Goal: Information Seeking & Learning: Learn about a topic

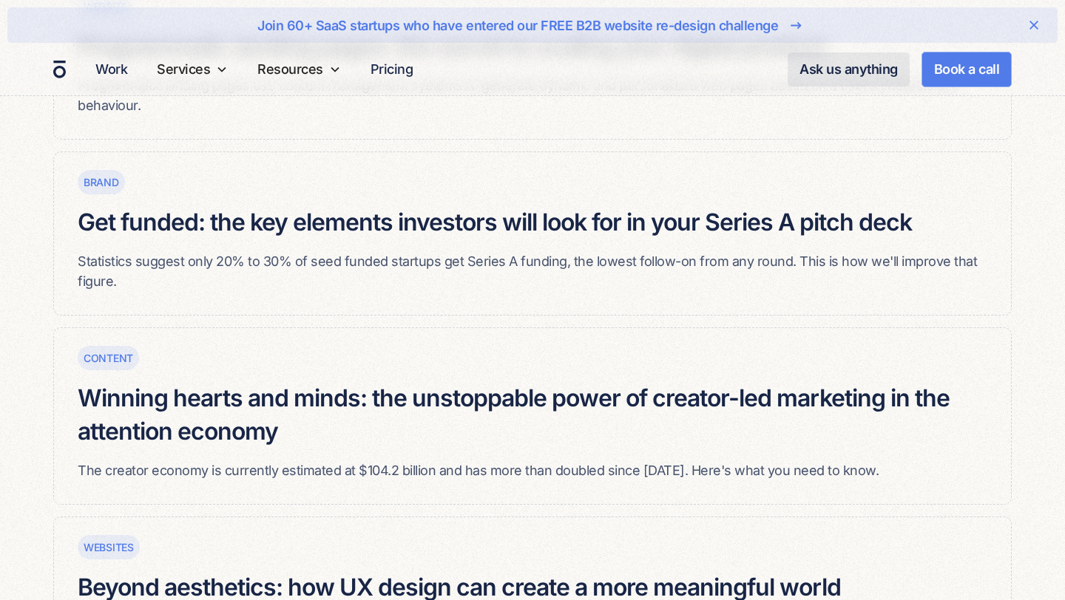
scroll to position [710, 0]
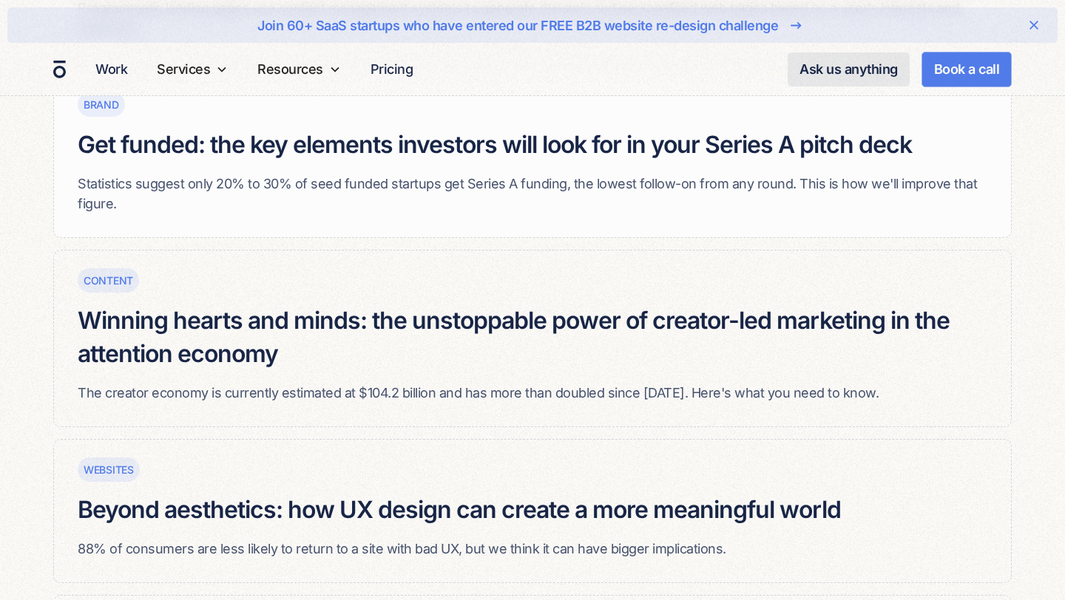
click at [508, 169] on div "Brand Get funded: the key elements investors will look for in your Series A pit…" at bounding box center [532, 144] width 909 height 139
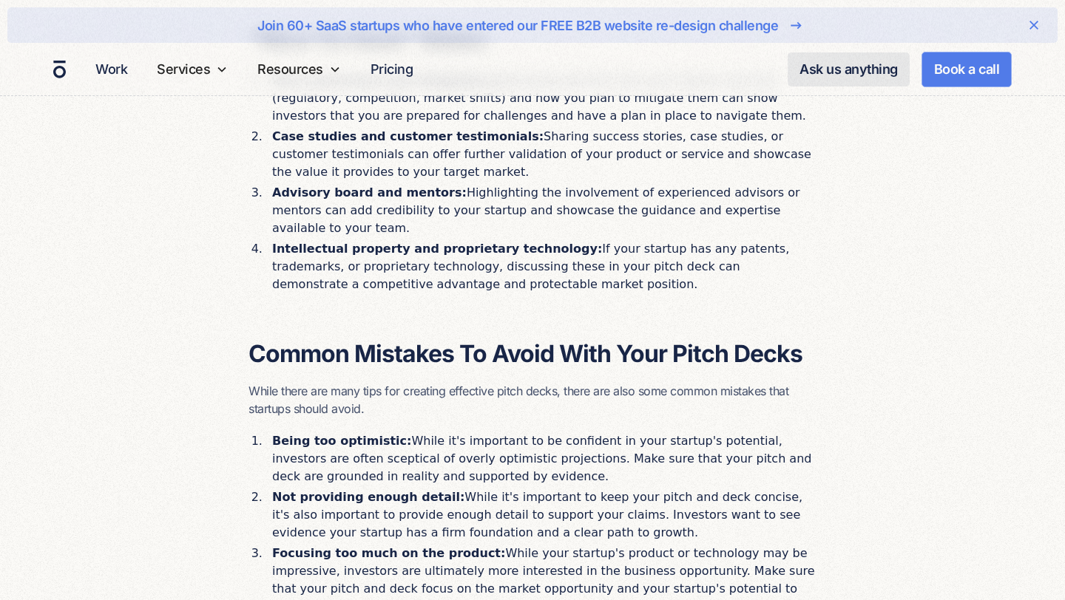
scroll to position [2057, 0]
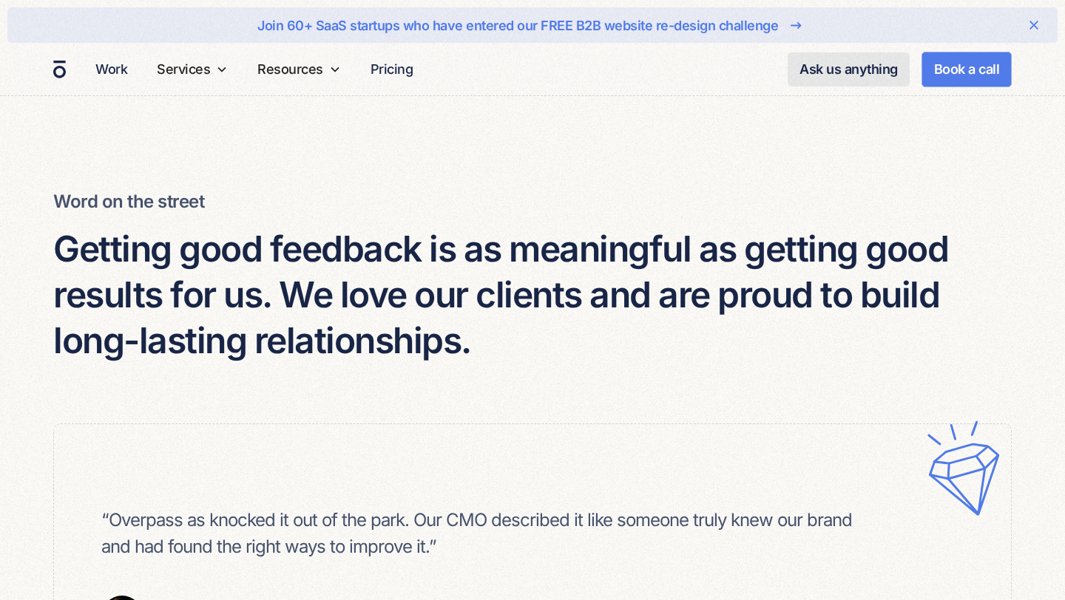
click at [67, 62] on div "Work Services SERVICES Website design Our signature SaaS design process Brand a…" at bounding box center [532, 69] width 1065 height 52
click at [57, 62] on img "home" at bounding box center [59, 69] width 15 height 21
